Goal: Task Accomplishment & Management: Use online tool/utility

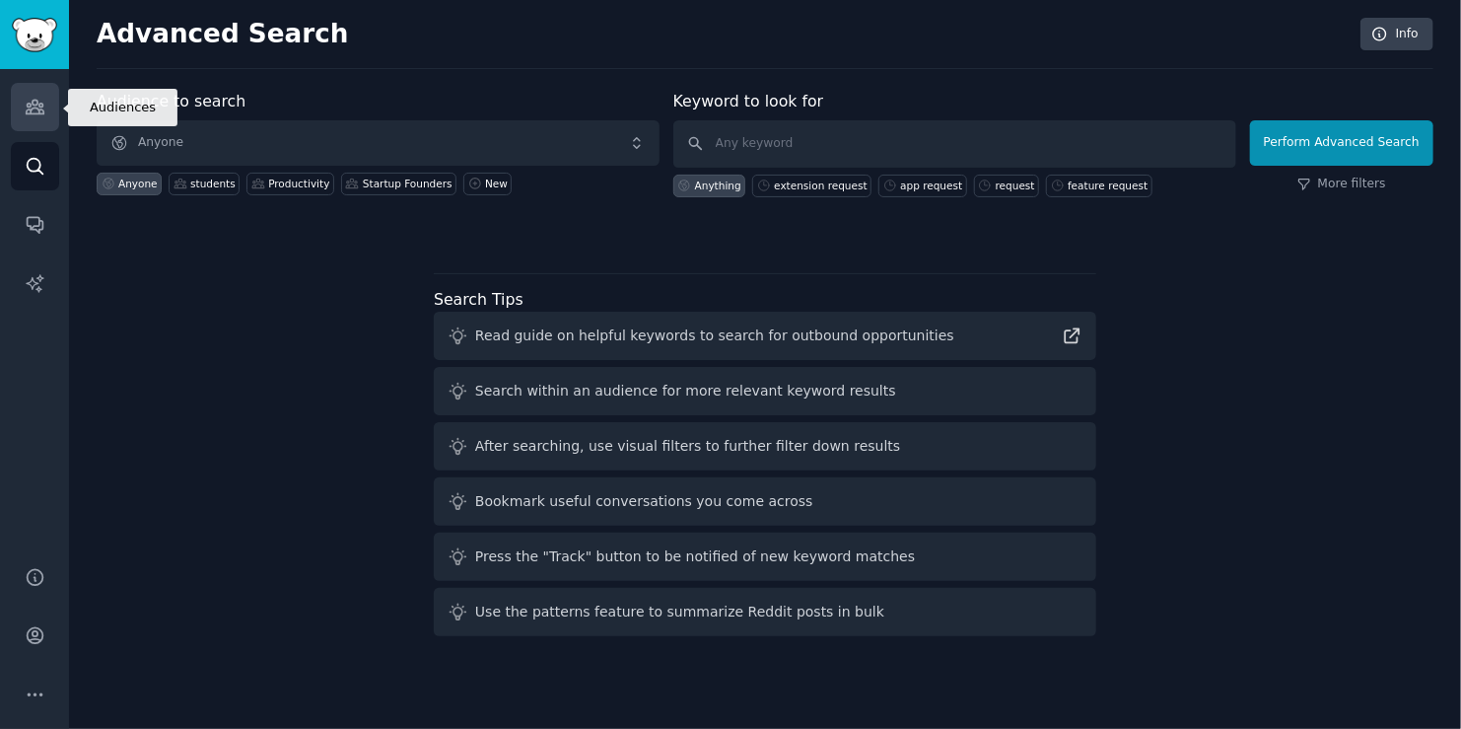
click at [35, 105] on icon "Sidebar" at bounding box center [35, 108] width 18 height 14
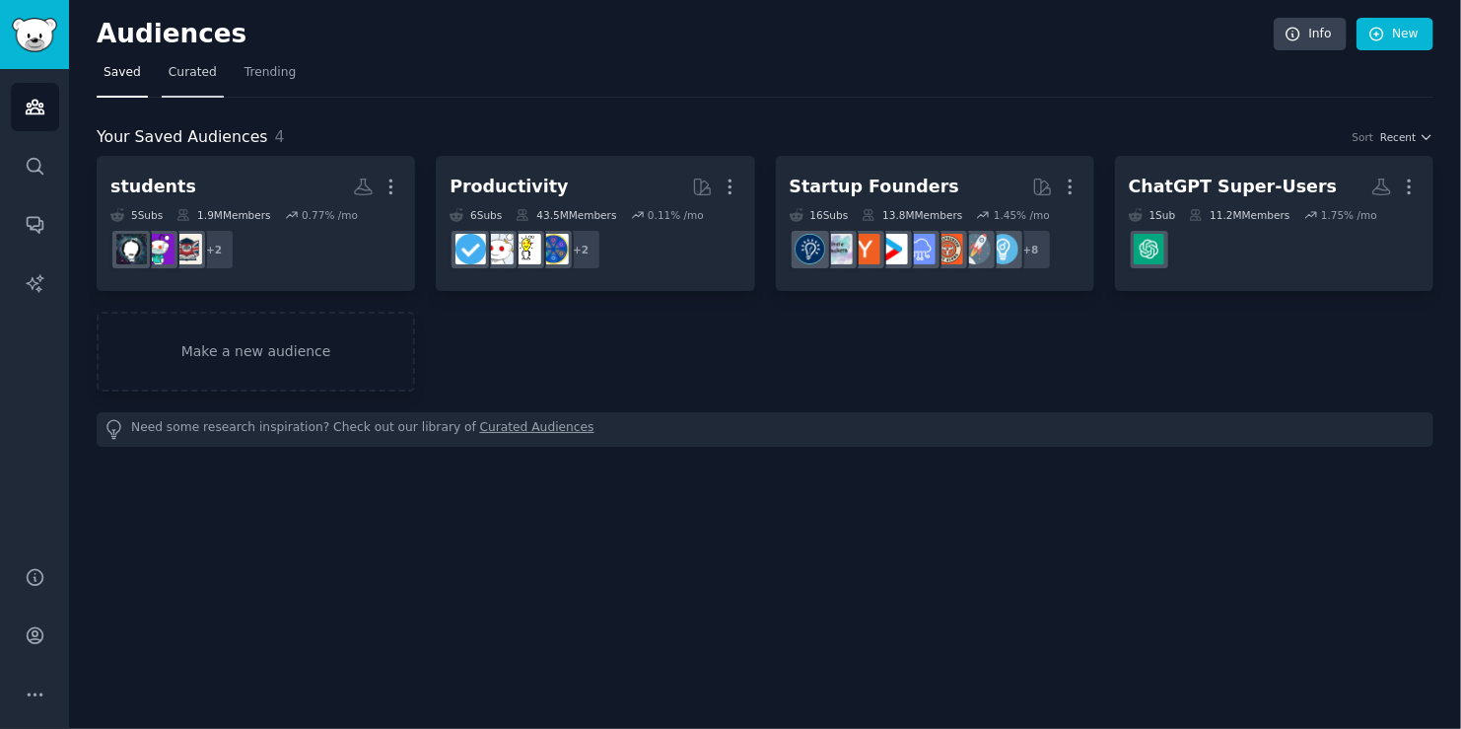
click at [204, 78] on span "Curated" at bounding box center [193, 73] width 48 height 18
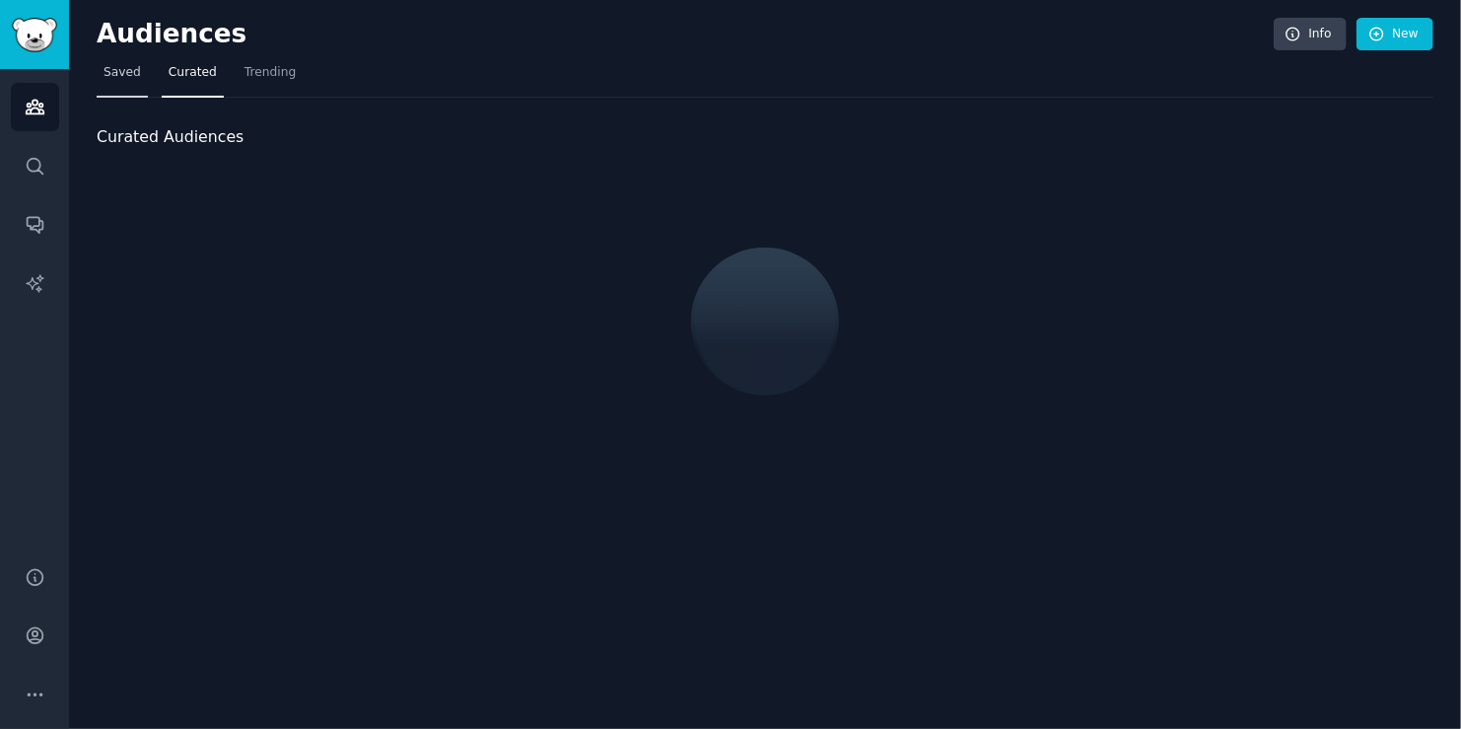
click at [112, 78] on span "Saved" at bounding box center [122, 73] width 37 height 18
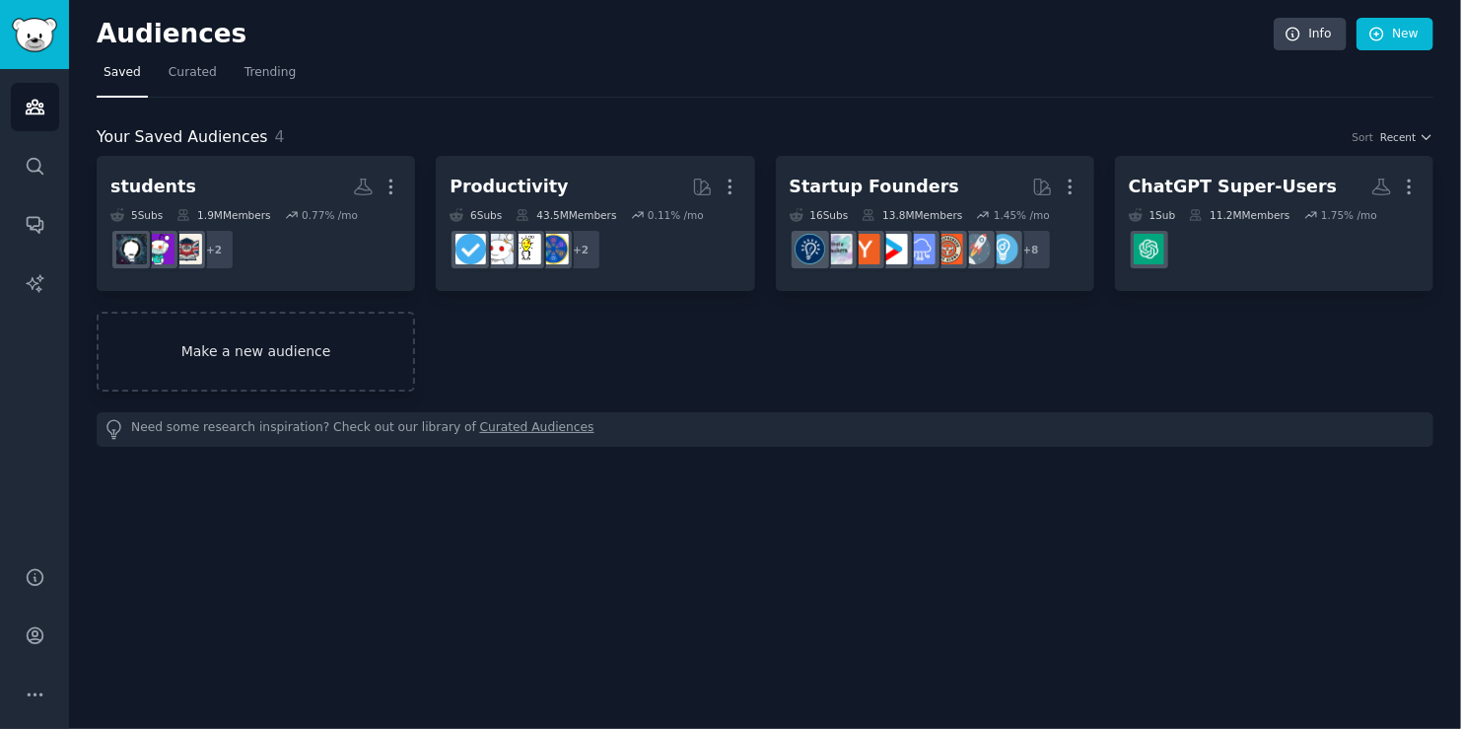
click at [310, 365] on link "Make a new audience" at bounding box center [256, 352] width 318 height 80
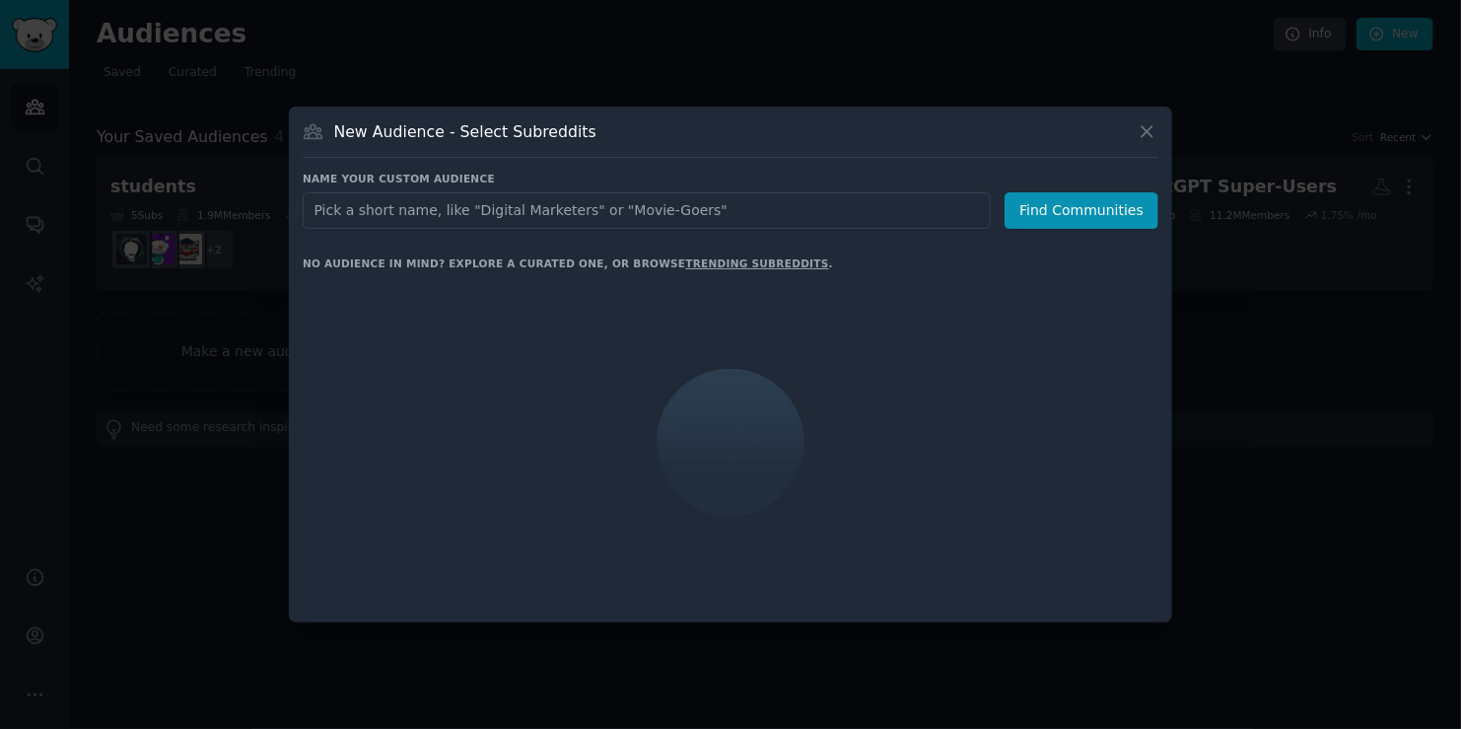
click at [559, 207] on input "text" at bounding box center [647, 210] width 688 height 36
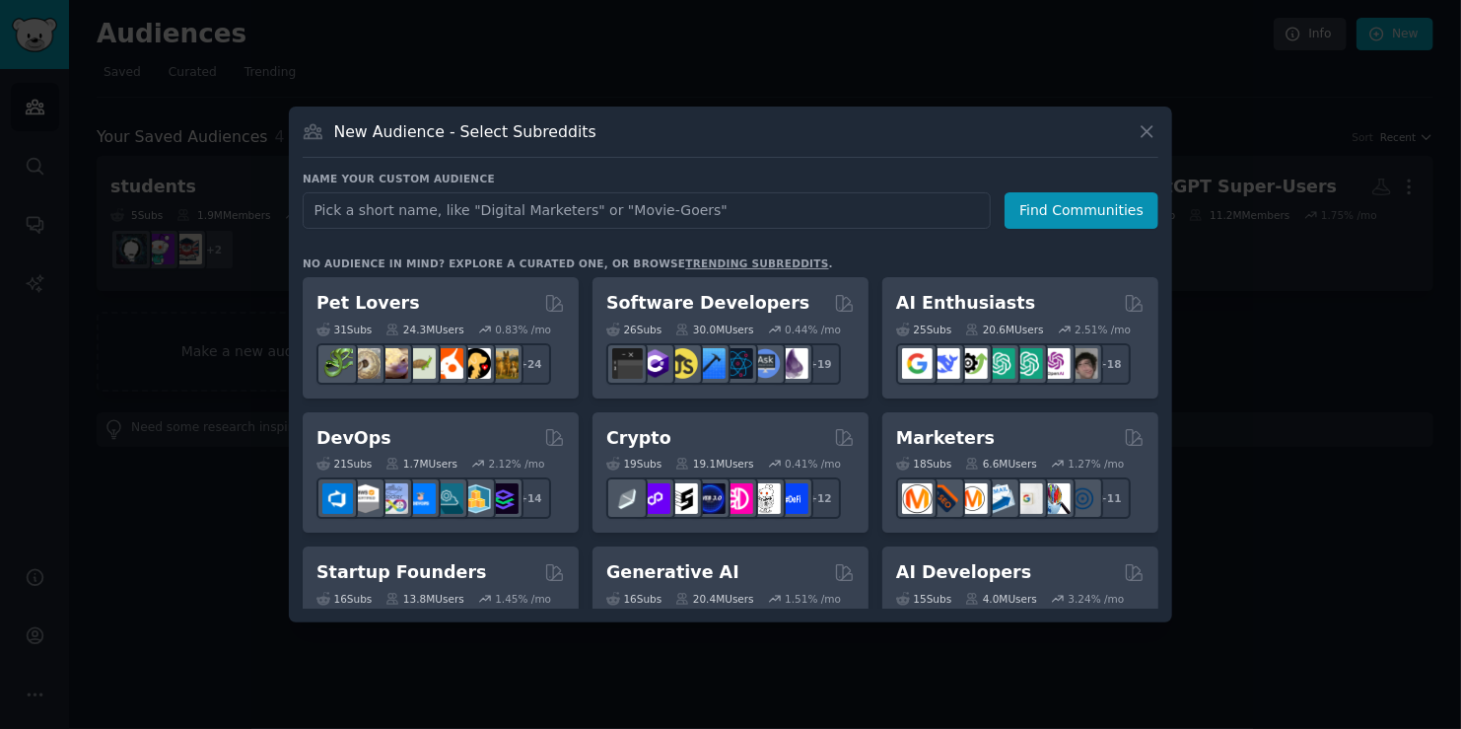
click at [559, 207] on input "text" at bounding box center [647, 210] width 688 height 36
type input "acedemic research"
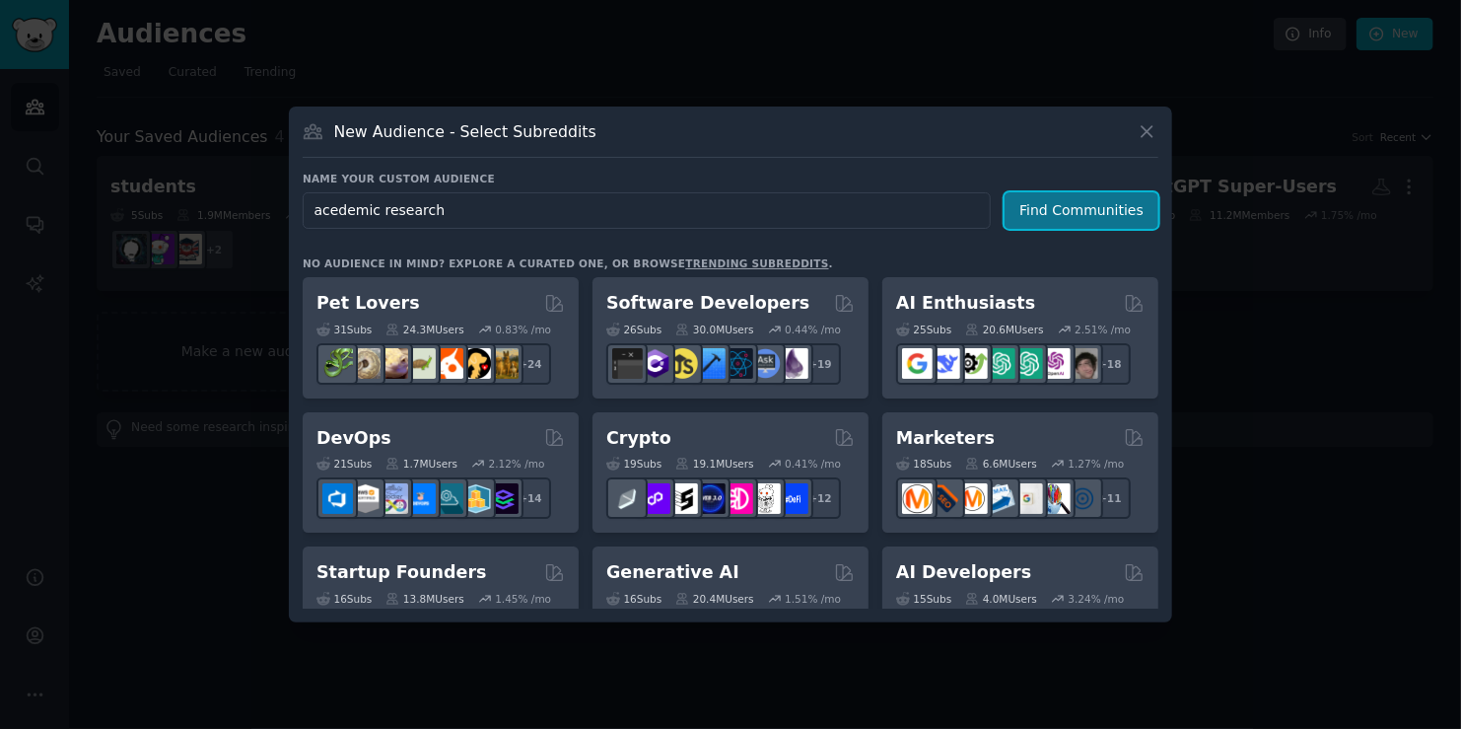
click at [1121, 199] on button "Find Communities" at bounding box center [1082, 210] width 154 height 36
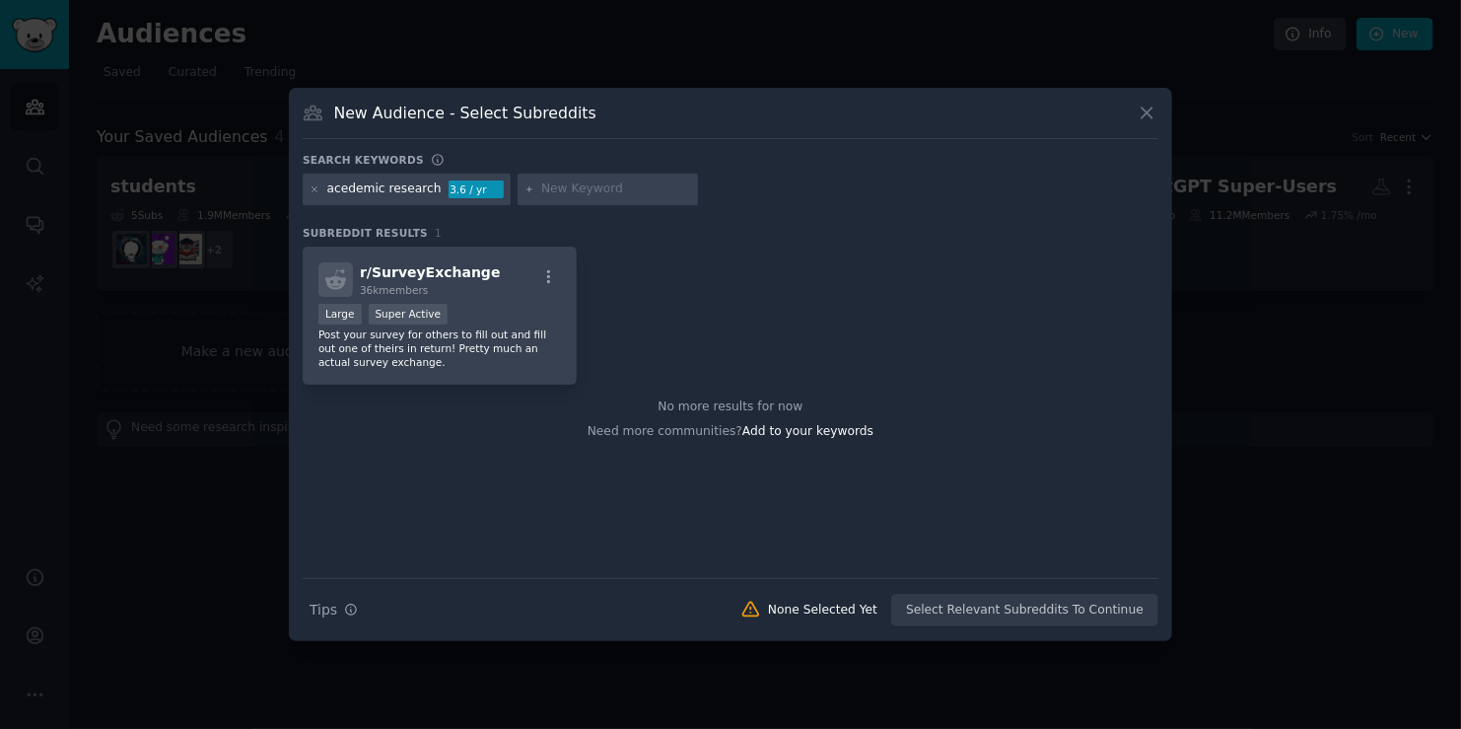
click at [344, 188] on div "acedemic research" at bounding box center [384, 189] width 114 height 18
click at [346, 187] on div "acedemic research" at bounding box center [384, 189] width 114 height 18
drag, startPoint x: 341, startPoint y: 189, endPoint x: 330, endPoint y: 189, distance: 10.8
click at [330, 189] on div "acedemic research" at bounding box center [384, 189] width 114 height 18
click at [339, 193] on div "acedemic research" at bounding box center [384, 189] width 114 height 18
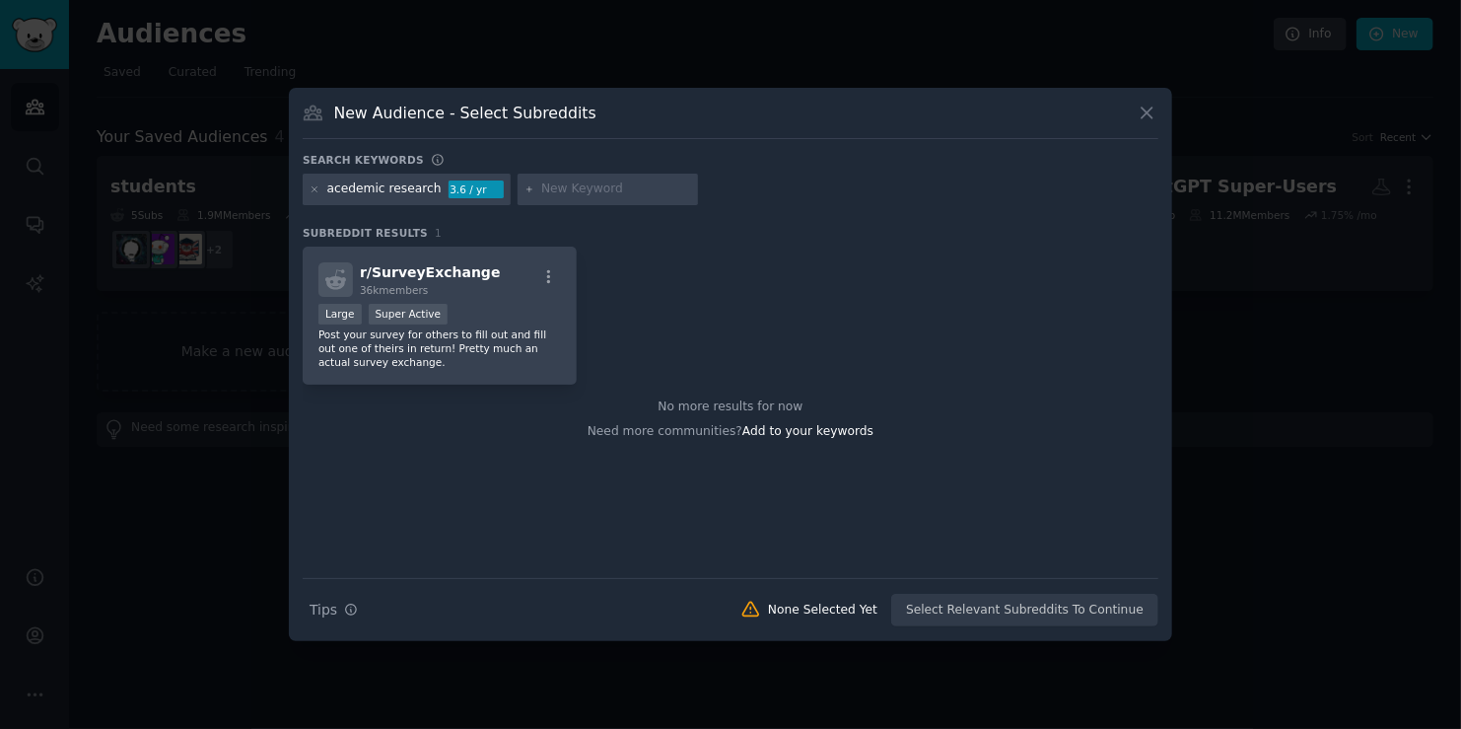
click at [346, 190] on div "acedemic research" at bounding box center [384, 189] width 114 height 18
click at [340, 189] on div "acedemic research" at bounding box center [384, 189] width 114 height 18
click at [341, 190] on div "acedemic research" at bounding box center [384, 189] width 114 height 18
click at [346, 192] on div "acedemic research" at bounding box center [384, 189] width 114 height 18
click at [336, 189] on div "acedemic research" at bounding box center [384, 189] width 114 height 18
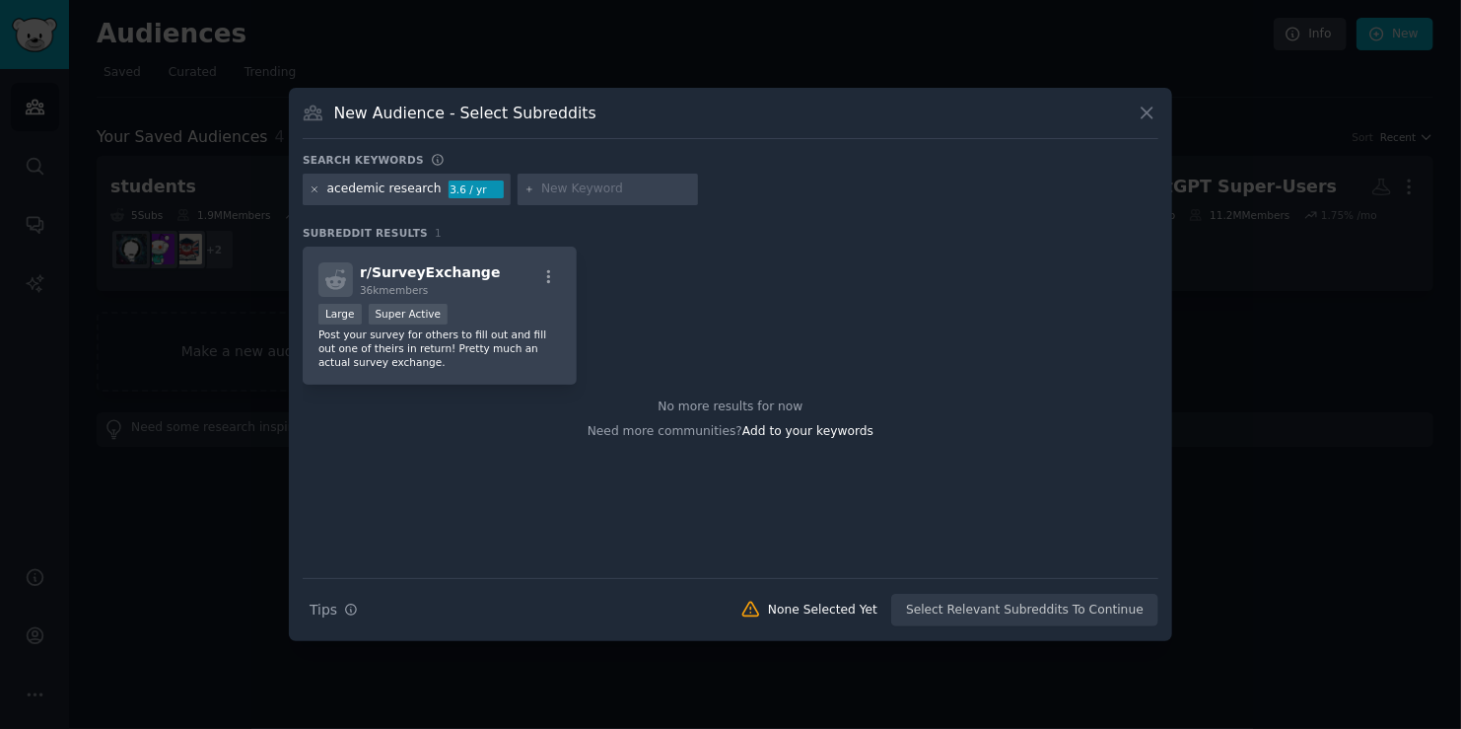
click at [311, 190] on icon at bounding box center [315, 189] width 11 height 11
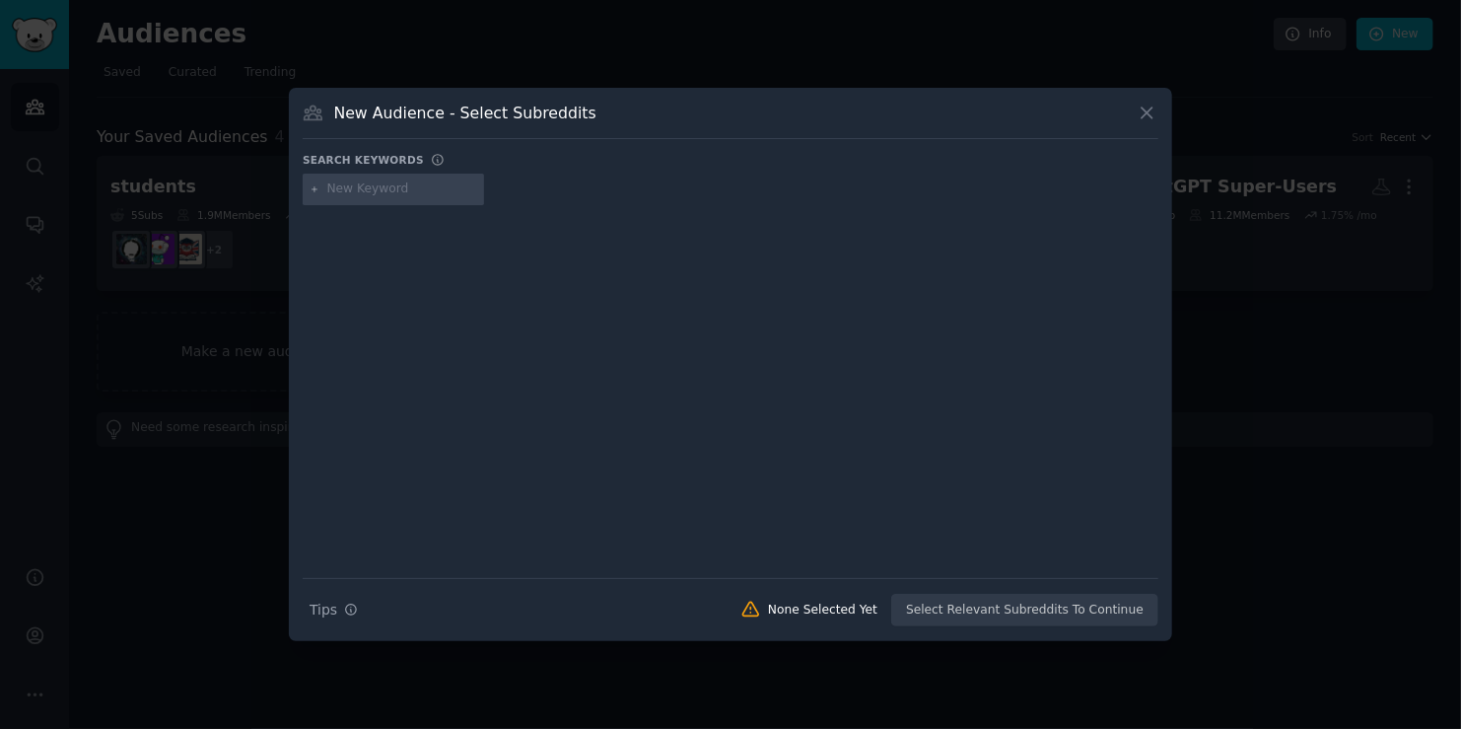
click at [341, 191] on input "text" at bounding box center [402, 189] width 150 height 18
type input "academic research"
